Goal: Transaction & Acquisition: Book appointment/travel/reservation

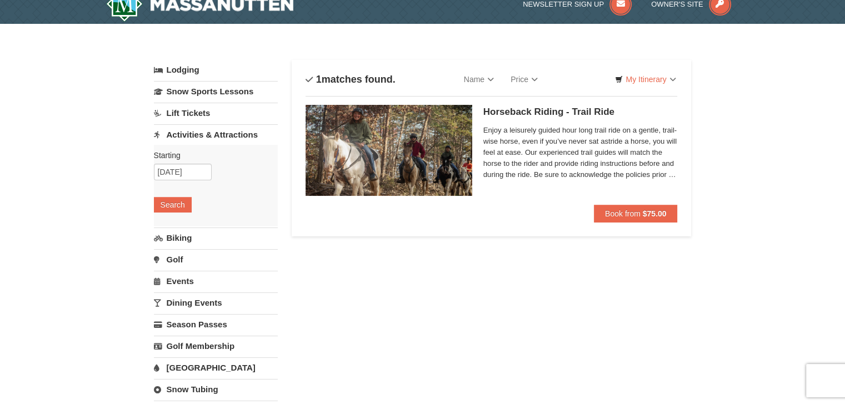
scroll to position [19, 0]
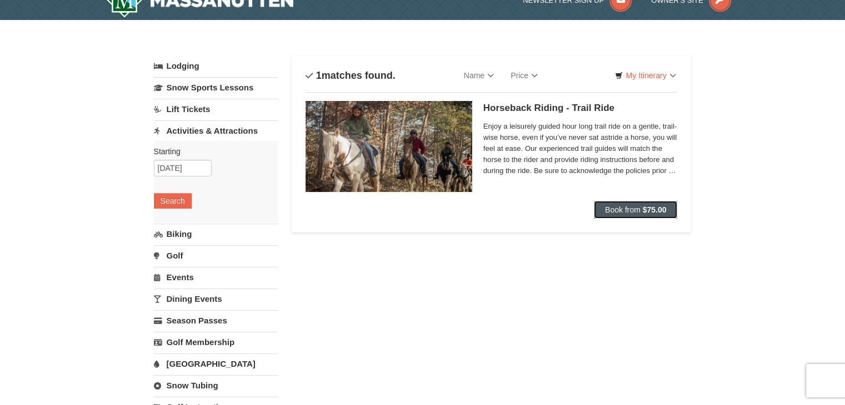
click at [617, 211] on span "Book from" at bounding box center [623, 210] width 36 height 9
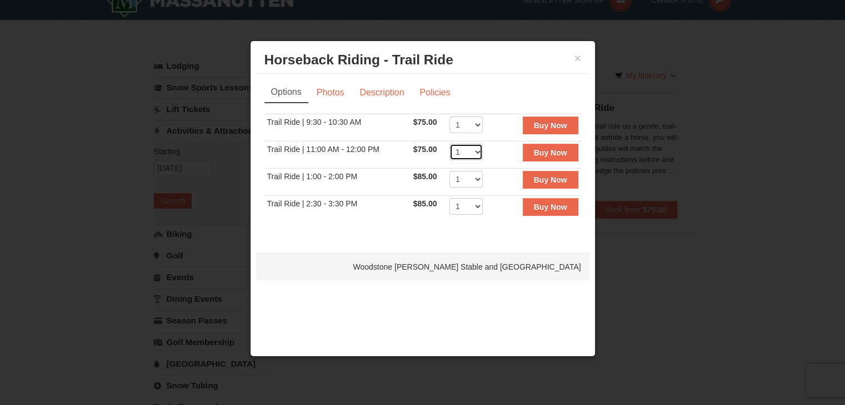
click at [470, 150] on select "1 2 3 4 5 6" at bounding box center [465, 152] width 33 height 17
select select "4"
click at [449, 144] on select "1 2 3 4 5 6" at bounding box center [465, 152] width 33 height 17
click at [386, 91] on link "Description" at bounding box center [381, 92] width 59 height 21
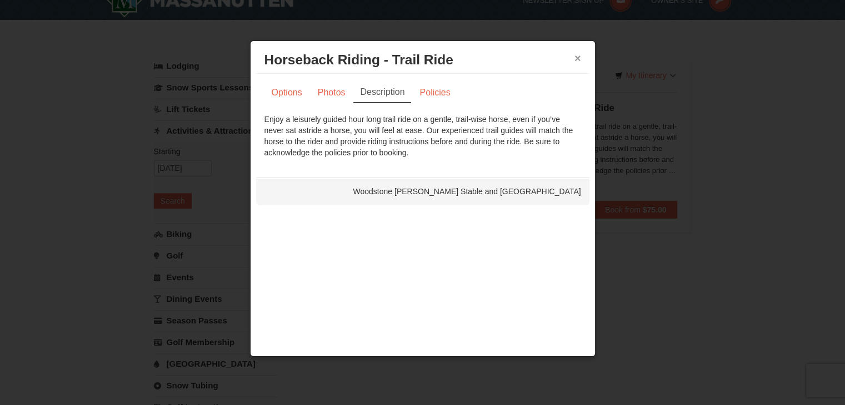
click at [580, 61] on button "×" at bounding box center [577, 58] width 7 height 11
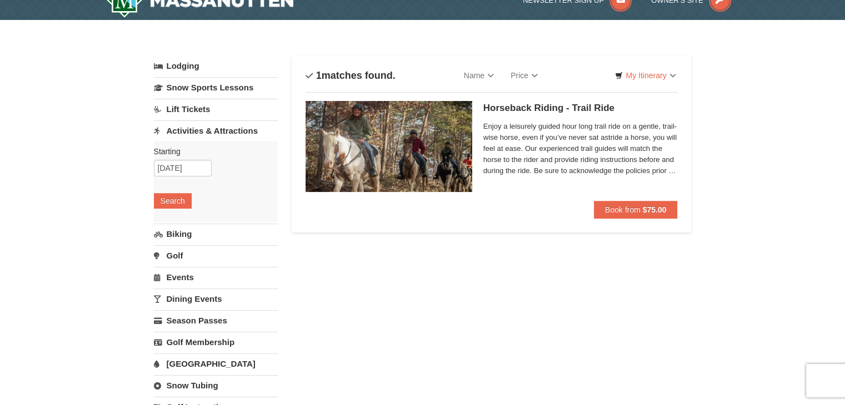
scroll to position [0, 0]
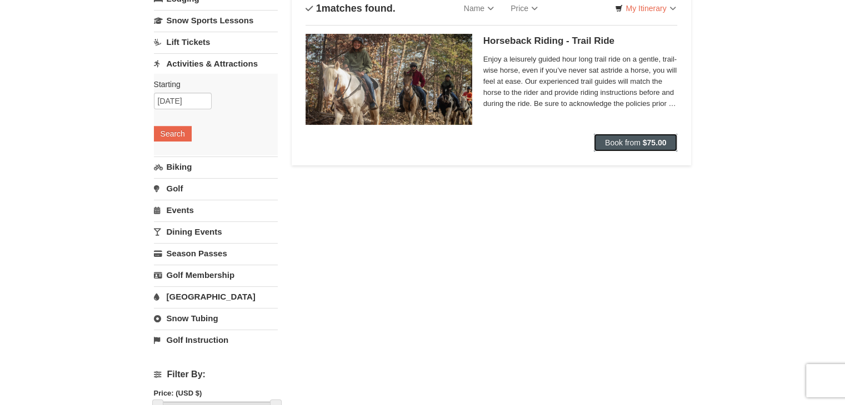
click at [619, 140] on span "Book from" at bounding box center [623, 142] width 36 height 9
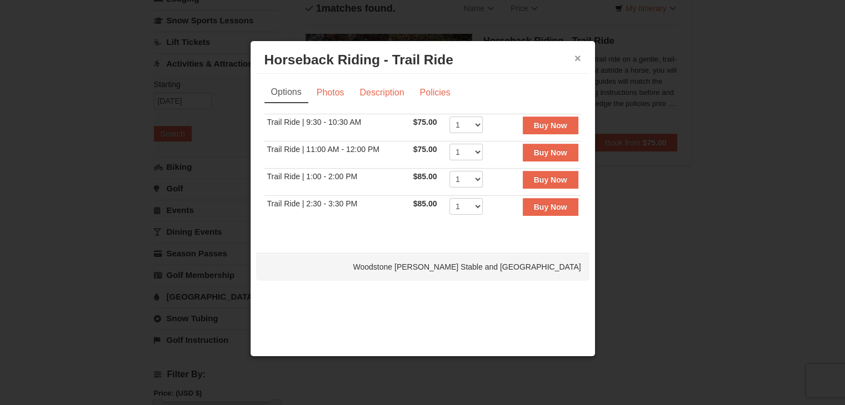
click at [577, 58] on button "×" at bounding box center [577, 58] width 7 height 11
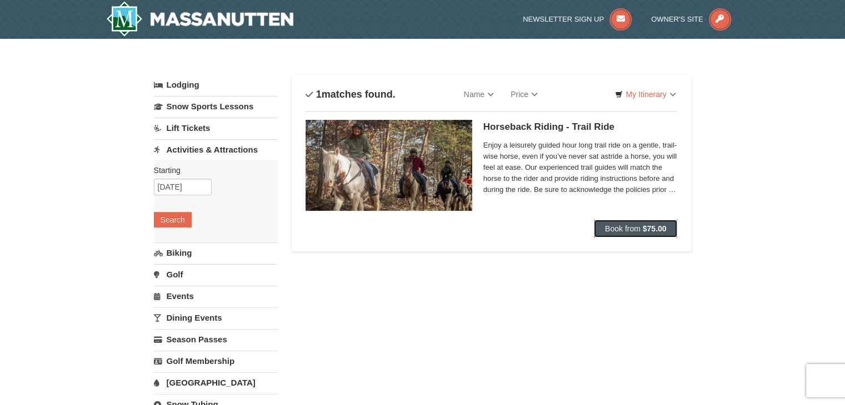
click at [623, 226] on span "Book from" at bounding box center [623, 228] width 36 height 9
